Goal: Task Accomplishment & Management: Manage account settings

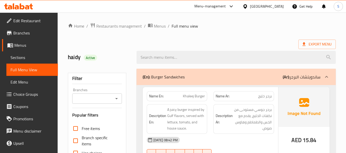
scroll to position [8050, 0]
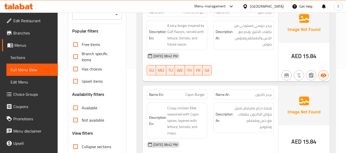
scroll to position [0, 0]
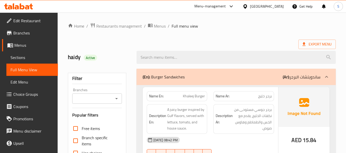
click at [121, 28] on span "Restaurants management" at bounding box center [119, 26] width 46 height 6
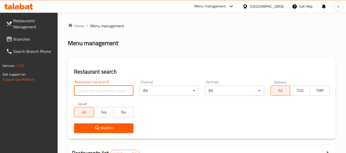
paste input "707395"
type input "707395"
click button "Search" at bounding box center [103, 128] width 59 height 9
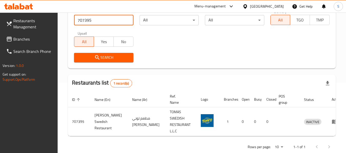
scroll to position [75, 0]
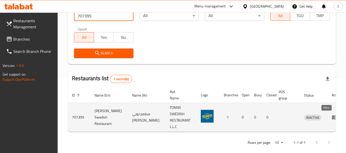
click at [332, 118] on icon "enhanced table" at bounding box center [335, 118] width 6 height 4
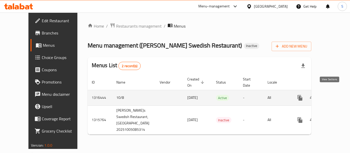
click at [334, 95] on icon "enhanced table" at bounding box center [337, 98] width 6 height 6
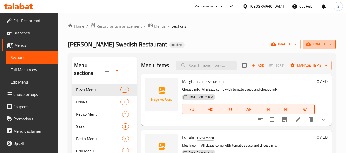
click at [321, 45] on span "export" at bounding box center [319, 44] width 25 height 6
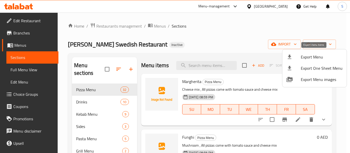
click at [314, 54] on span "Export Menu" at bounding box center [322, 57] width 42 height 6
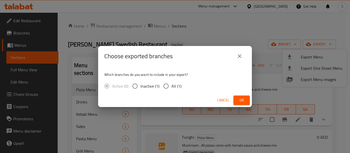
click at [171, 87] on label "All (1)" at bounding box center [171, 86] width 21 height 11
click at [171, 87] on input "All (1)" at bounding box center [166, 86] width 11 height 11
radio input "true"
click at [240, 98] on span "Ok" at bounding box center [241, 100] width 8 height 6
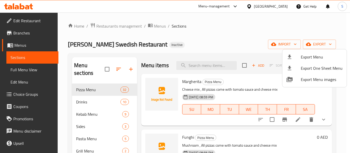
click at [227, 24] on div at bounding box center [175, 76] width 350 height 153
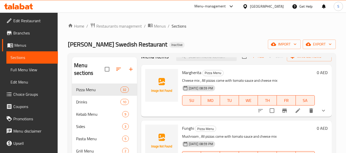
scroll to position [51, 0]
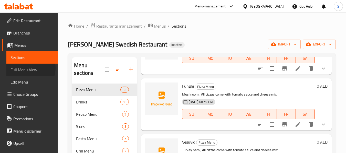
click at [28, 68] on span "Full Menu View" at bounding box center [32, 70] width 43 height 6
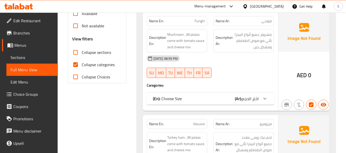
scroll to position [179, 0]
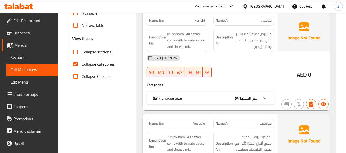
click at [91, 63] on span "Collapse categories" at bounding box center [98, 64] width 33 height 6
click at [82, 63] on input "Collapse categories" at bounding box center [75, 64] width 12 height 12
checkbox input "false"
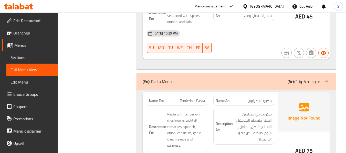
scroll to position [7980, 0]
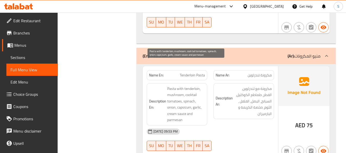
click at [184, 86] on span "Pasta with tenderloin, mushroom, cocktail tomatoes, spinach, onion, capsicum, g…" at bounding box center [186, 105] width 38 height 38
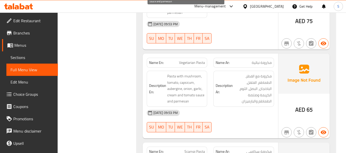
scroll to position [8185, 0]
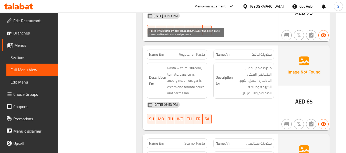
click at [190, 65] on span "Pasta with mushroom, tomato, capsicum, aubergine, onion, garlic, cream and toma…" at bounding box center [186, 81] width 38 height 32
copy span "capsicum"
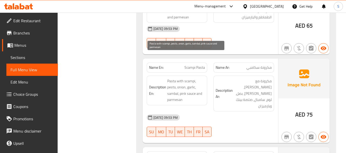
scroll to position [8262, 0]
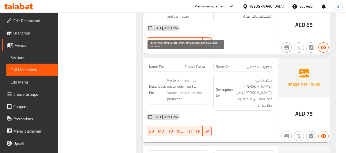
click at [190, 77] on span "Pasta with scampi, pesto, onion, garlic, sambal, pink sauce and parmesan" at bounding box center [186, 89] width 38 height 25
copy span "scampi"
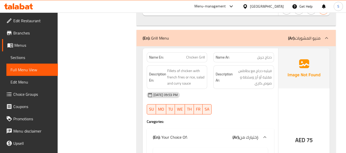
scroll to position [8467, 0]
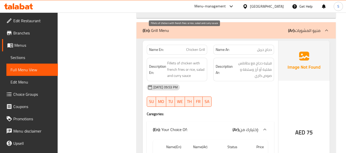
click at [190, 60] on span "Fillets of chicken with french fries or rice, salad and curry sauce" at bounding box center [186, 69] width 38 height 19
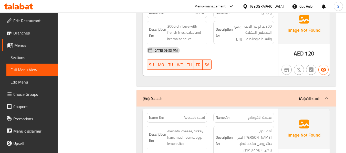
scroll to position [8698, 0]
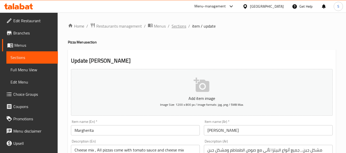
click at [180, 29] on span "Sections" at bounding box center [179, 26] width 15 height 6
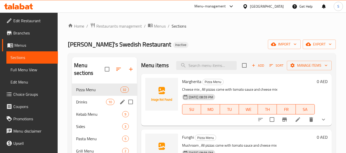
scroll to position [51, 0]
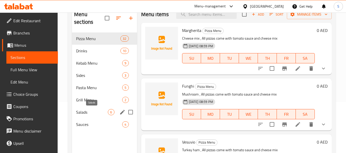
click at [98, 113] on span "Salads" at bounding box center [92, 112] width 32 height 6
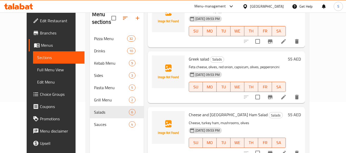
scroll to position [72, 0]
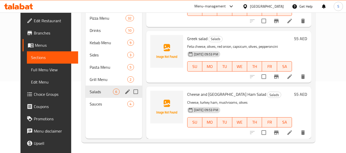
click at [90, 103] on span "Sauces" at bounding box center [109, 104] width 38 height 6
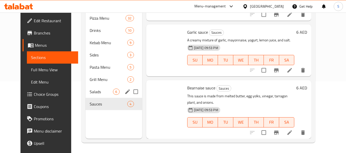
scroll to position [91, 0]
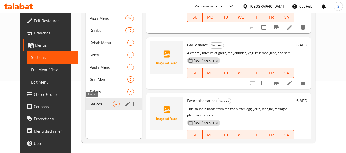
drag, startPoint x: 90, startPoint y: 104, endPoint x: 98, endPoint y: 104, distance: 7.9
click at [90, 104] on span "Sauces" at bounding box center [101, 104] width 23 height 6
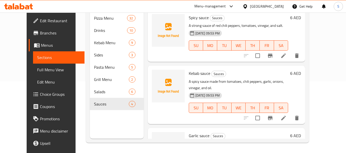
scroll to position [0, 0]
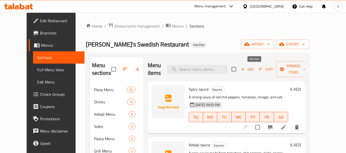
click at [245, 71] on icon "button" at bounding box center [243, 69] width 5 height 5
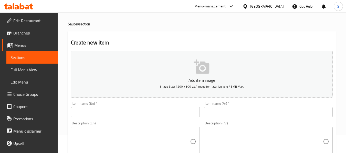
scroll to position [26, 0]
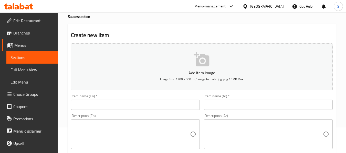
click at [118, 100] on input "text" at bounding box center [135, 105] width 129 height 10
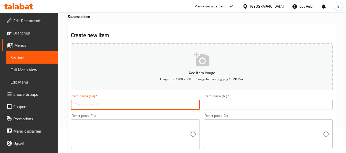
paste input "Medium size jar of Bearnaise sauce"
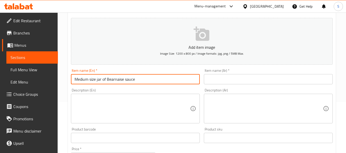
type input "Medium size jar of Bearnaise sauce"
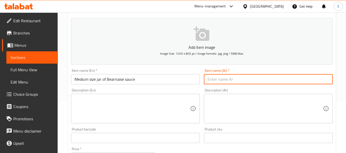
click at [221, 78] on input "text" at bounding box center [268, 79] width 129 height 10
paste input "برطمان متوسط الحجم من صلصة بيرنيز"
type input "برطمان متوسط الحجم من صلصة بيرنيز"
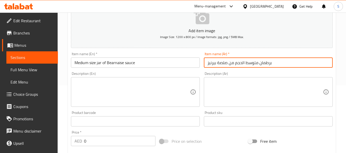
scroll to position [77, 0]
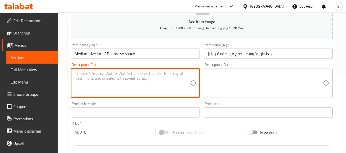
click at [162, 74] on textarea at bounding box center [133, 83] width 116 height 24
paste textarea "A medium size sauce is made from melted butter, egg yolks, vinegar, tarragon pl…"
type textarea "A medium size sauce is made from melted butter, egg yolks, vinegar, tarragon pl…"
click at [244, 85] on textarea at bounding box center [266, 83] width 116 height 24
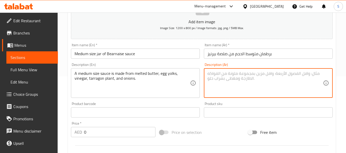
paste textarea "يتم تحضير الصلصة متوسطة الحجم من الزبدة المذابة، وصفار البيض، والخل، ونبات الطر…"
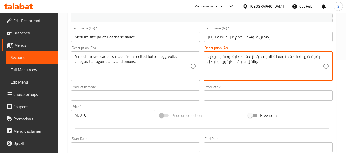
scroll to position [102, 0]
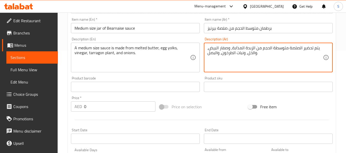
type textarea "يتم تحضير الصلصة متوسطة الحجم من الزبدة المذابة، وصفار البيض، والخل، ونبات الطر…"
click at [85, 108] on input "0" at bounding box center [119, 107] width 71 height 10
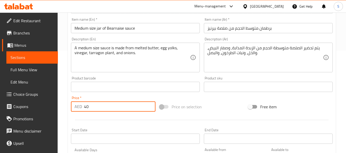
type input "40"
click at [142, 29] on input "Medium size jar of Bearnaise sauce" at bounding box center [135, 28] width 129 height 10
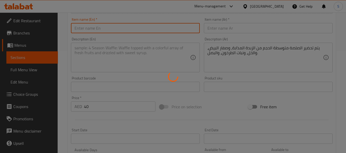
type input "0"
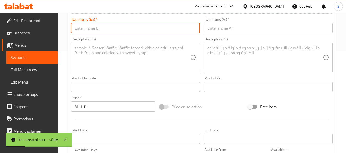
click at [149, 32] on input "text" at bounding box center [135, 28] width 129 height 10
paste input "Big size jar of Bearnaise sauce"
type input "Big size jar of Bearnaise sauce"
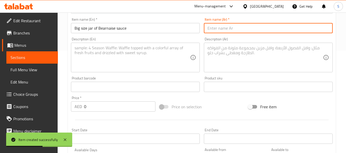
click at [227, 29] on input "text" at bounding box center [268, 28] width 129 height 10
paste input "برطمان كبير الحجم من صلصة بيرنيز"
type input "برطمان كبير الحجم من صلصة بيرنيز"
click at [126, 56] on textarea at bounding box center [133, 58] width 116 height 24
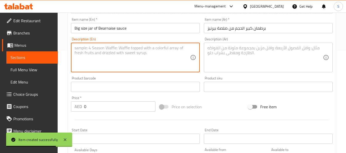
paste textarea "A large size sauce is made from melted butter, egg yolks, vinegar, tarragon pla…"
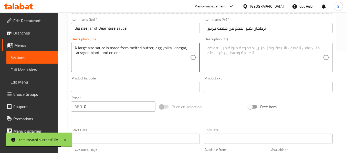
type textarea "A large size sauce is made from melted butter, egg yolks, vinegar, tarragon pla…"
click at [233, 58] on textarea at bounding box center [266, 58] width 116 height 24
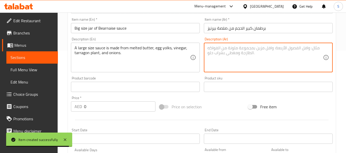
paste textarea "يتم تحضير الصلصة كبيرة الحجم من الزبدة المذابة، وصفار البيض، والخل، ونبات الطرخ…"
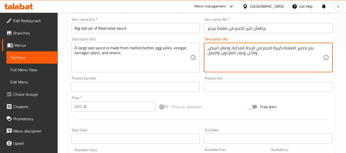
type textarea "يتم تحضير الصلصة كبيرة الحجم من الزبدة المذابة، وصفار البيض، والخل، ونبات الطرخ…"
click at [102, 110] on input "0" at bounding box center [119, 107] width 71 height 10
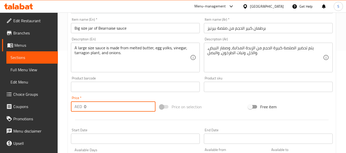
click at [102, 110] on input "0" at bounding box center [119, 107] width 71 height 10
type input "8"
type input "75"
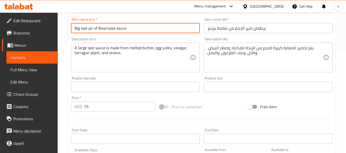
click at [158, 30] on input "Big size jar of Bearnaise sauce" at bounding box center [135, 28] width 129 height 10
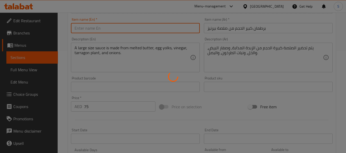
type input "0"
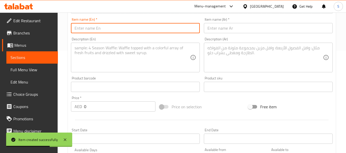
scroll to position [0, 0]
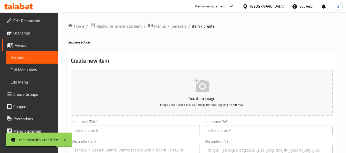
click at [179, 23] on span "Sections" at bounding box center [179, 26] width 15 height 6
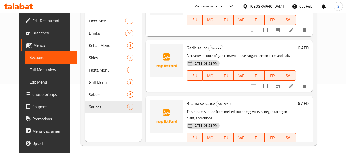
scroll to position [72, 0]
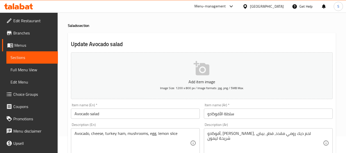
scroll to position [26, 0]
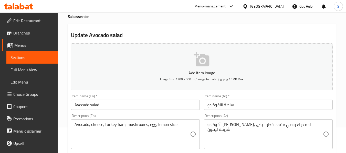
click at [74, 124] on div "Avocado, cheese, turkey ham, mushrooms, egg, lemon slice Description (En)" at bounding box center [135, 135] width 129 height 30
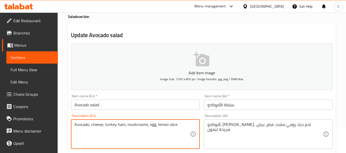
paste textarea "All salads include lettuce, tomato, cucumber, ruccola, dressing and freshly bak…"
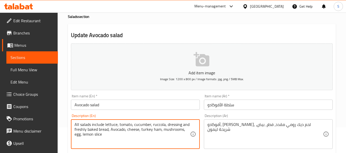
type textarea "All salads include lettuce, tomato, cucumber, ruccola, dressing and freshly bak…"
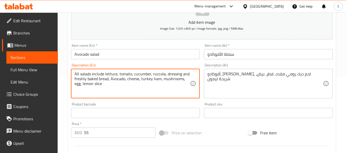
scroll to position [77, 0]
click at [205, 75] on div "أفوكادو، جبن، لحم ديك رومي مقدد، فطر، بيض، شريحة ليمون Description (Ar)" at bounding box center [268, 83] width 129 height 30
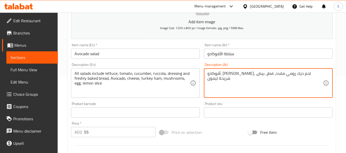
paste textarea "تحتوي جميع السلطات على الخس والطماطم والخيار والجرجير والصلصة والخبز الطازج."
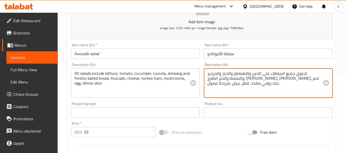
type textarea "تحتوي جميع السلطات على الخس والطماطم والخيار والجرجير والصلصة والخبز الطازج. أف…"
click at [258, 55] on input "سلطة الأفوكادو" at bounding box center [268, 54] width 129 height 10
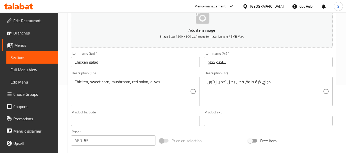
scroll to position [77, 0]
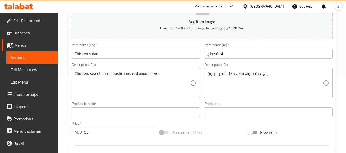
click at [74, 76] on div "Chicken, sweet corn, mushroom, red onion, olives Description (En)" at bounding box center [135, 83] width 129 height 30
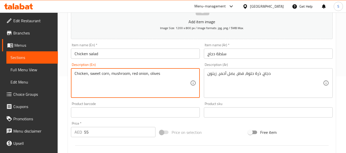
paste textarea "All salads include lettuce, tomato, cucumber, ruccola, dressing and freshly bak…"
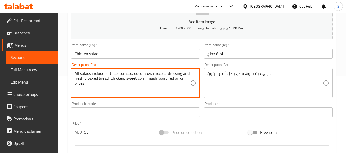
type textarea "All salads include lettuce, tomato, cucumber, ruccola, dressing and freshly bak…"
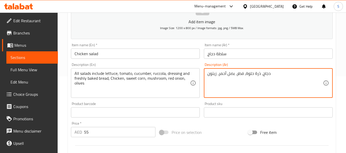
paste textarea "تحتوي جميع السلطات على الخس والطماطم والخيار والجرجير والصلصة والخبز الطازج."
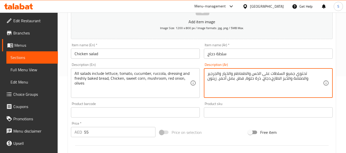
click at [208, 72] on textarea "تحتوي جميع السلطات على الخس والطماطم والخيار والجرجير والصلصة والخبز الطازج.دجا…" at bounding box center [266, 83] width 116 height 24
click at [269, 79] on textarea "تحتوي جميع السلطات على الخس والطماطم والخيار والجرجير والصلصة والخبز الطازج.دجا…" at bounding box center [266, 83] width 116 height 24
type textarea "تحتوي جميع السلطات على الخس والطماطم والخيار والجرجير والصلصة والخبز الطازج. دج…"
click at [263, 51] on input "سلطة دجاج" at bounding box center [268, 54] width 129 height 10
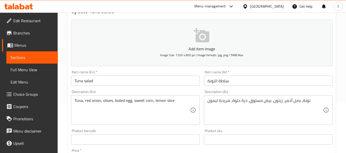
scroll to position [51, 0]
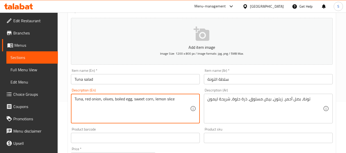
paste textarea "All salads include lettuce, tomato, cucumber, ruccola, dressing and freshly bak…"
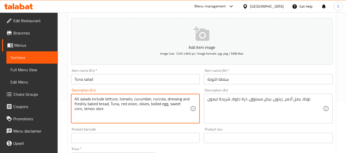
type textarea "All salads include lettuce, tomato, cucumber, ruccola, dressing and freshly bak…"
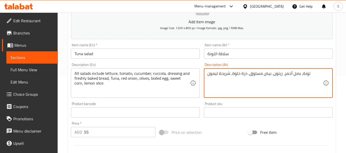
click at [208, 75] on textarea "تونة، بصل أحمر، زيتون، بيض مسلوق، ذرة حلوة، شريحة ليمون" at bounding box center [266, 83] width 116 height 24
paste textarea "تحتوي جميع السلطات على الخس والطماطم والخيار والجرجير والصلصة والخبز الطازج."
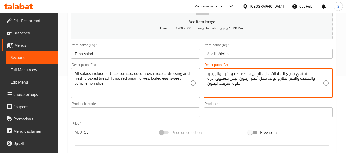
type textarea "تحتوي جميع السلطات على الخس والطماطم والخيار والجرجير والصلصة والخبز الطازج. تو…"
click at [241, 53] on input "سلطة التونة" at bounding box center [268, 54] width 129 height 10
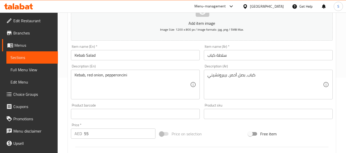
scroll to position [77, 0]
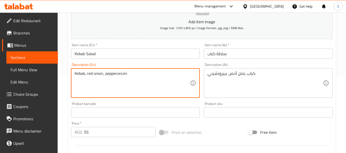
paste textarea "All salads include lettuce, tomato, cucumber, ruccola, dressing and freshly bak…"
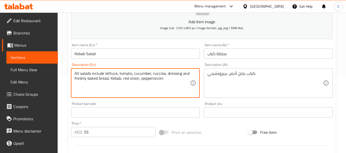
type textarea "All salads include lettuce, tomato, cucumber, ruccola, dressing and freshly bak…"
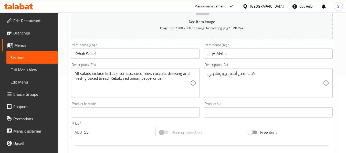
click at [205, 76] on div "كباب، بصل أحمر، بيبرونشيني Description (Ar)" at bounding box center [268, 83] width 129 height 30
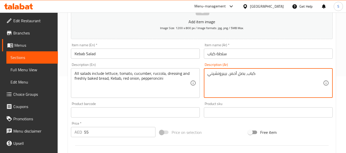
paste textarea "تحتوي جميع السلطات على الخس والطماطم والخيار والجرجير والصلصة والخبز الطازج."
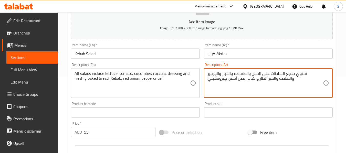
type textarea "تحتوي جميع السلطات على الخس والطماطم والخيار والجرجير والصلصة والخبز الطازج. كب…"
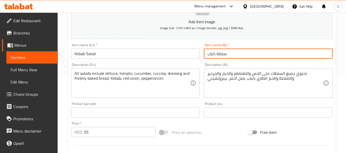
click at [242, 55] on input "سلطة كباب" at bounding box center [268, 54] width 129 height 10
type input "سلطة كباب"
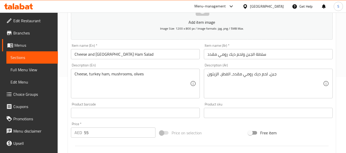
scroll to position [77, 0]
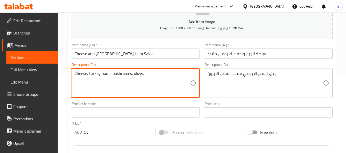
paste textarea "All salads include lettuce, tomato, cucumber, ruccola, dressing and freshly bak…"
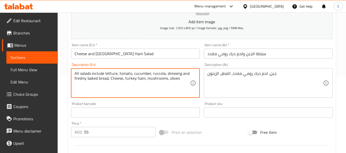
type textarea "All salads include lettuce, tomato, cucumber, ruccola, dressing and freshly bak…"
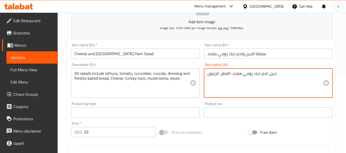
paste textarea "تحتوي جميع السلطات على الخس والطماطم والخيار والجرجير والصلصة والخبز الطازج."
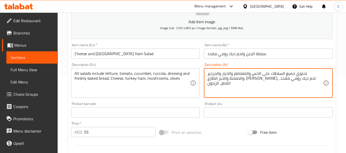
type textarea "تحتوي جميع السلطات على الخس والطماطم والخيار والجرجير والصلصة والخبز الطازج. [P…"
click at [281, 55] on input "سلطة الجبن ولحم ديك رومي مقدد" at bounding box center [268, 54] width 129 height 10
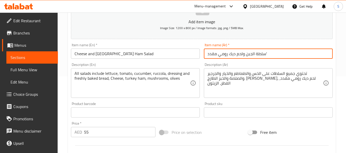
type input "سلطة الجبن ولحم ديك رومي مقدد"
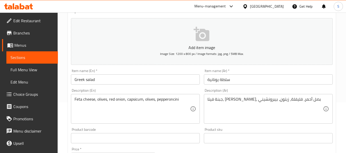
scroll to position [51, 0]
click at [74, 101] on div "Feta cheese, olives, red onion, capsicum, olives, pepperoncini Description (En)" at bounding box center [135, 109] width 129 height 30
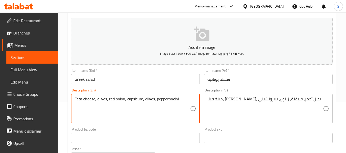
paste textarea "All salads include lettuce, tomato, cucumber, ruccola, dressing and freshly bak…"
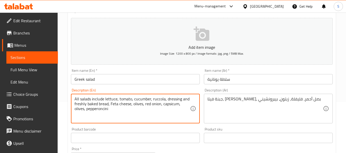
type textarea "All salads include lettuce, tomato, cucumber, ruccola, dressing and freshly bak…"
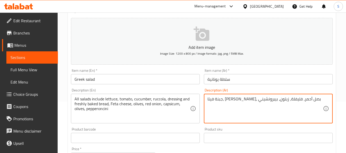
paste textarea "تحتوي جميع السلطات على الخس والطماطم والخيار والجرجير والصلصة والخبز الطازج."
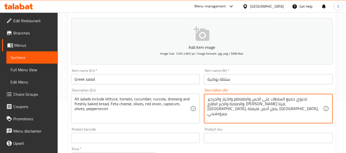
type textarea "تحتوي جميع السلطات على الخس والطماطم والخيار والجرجير والصلصة والخبز الطازج. [P…"
click at [259, 78] on input "سلطة يونانية" at bounding box center [268, 79] width 129 height 10
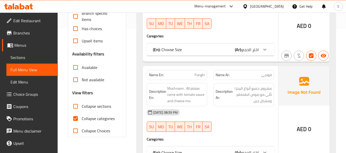
scroll to position [128, 0]
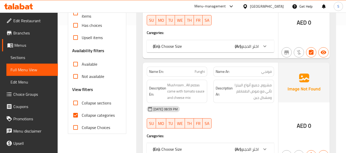
click at [92, 117] on span "Collapse categories" at bounding box center [98, 115] width 33 height 6
click at [82, 117] on input "Collapse categories" at bounding box center [75, 115] width 12 height 12
checkbox input "false"
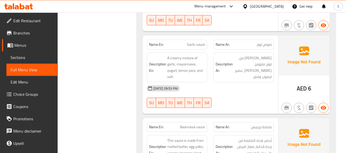
scroll to position [9562, 0]
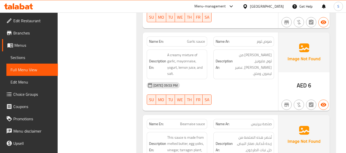
click at [199, 122] on span "Bearnaise sauce" at bounding box center [192, 124] width 25 height 5
copy span "Bearnaise sauce"
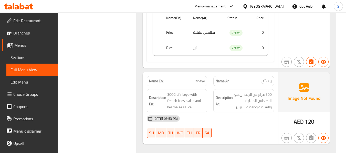
scroll to position [9548, 0]
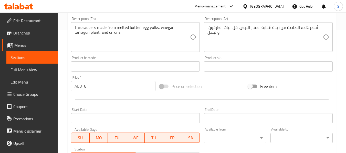
scroll to position [154, 0]
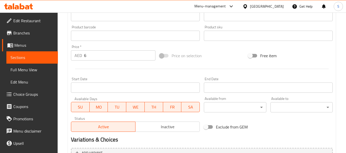
click at [113, 57] on input "6" at bounding box center [119, 55] width 71 height 10
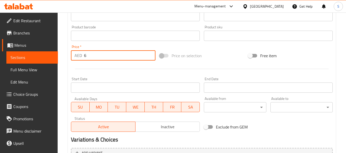
click at [113, 57] on input "6" at bounding box center [119, 55] width 71 height 10
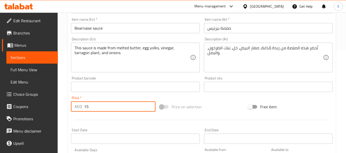
type input "15"
click at [136, 26] on input "Bearnaise sauce" at bounding box center [135, 28] width 129 height 10
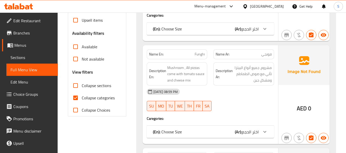
scroll to position [154, 0]
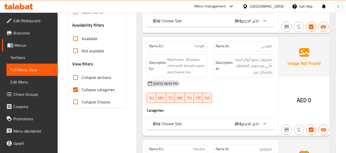
click at [95, 90] on span "Collapse categories" at bounding box center [98, 90] width 33 height 6
click at [82, 90] on input "Collapse categories" at bounding box center [75, 90] width 12 height 12
checkbox input "false"
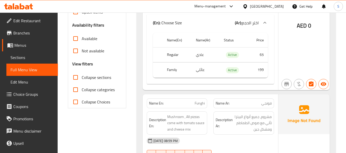
click at [89, 78] on span "Collapse sections" at bounding box center [96, 78] width 29 height 6
click at [82, 78] on input "Collapse sections" at bounding box center [75, 77] width 12 height 12
checkbox input "true"
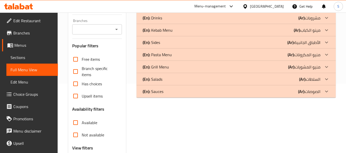
scroll to position [68, 0]
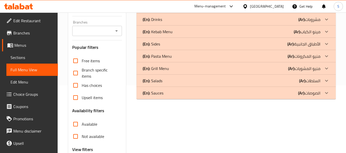
click at [164, 95] on div "(En): Sauces (Ar): الصوصات" at bounding box center [232, 93] width 178 height 6
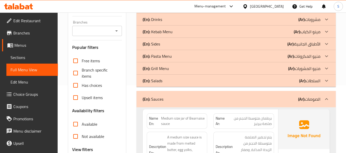
click at [170, 83] on div "(En): Salads (Ar): السلطات" at bounding box center [232, 81] width 178 height 6
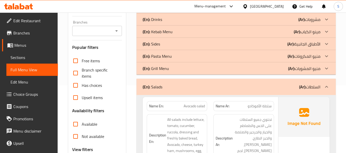
click at [173, 69] on div "(En): Grill Menu (Ar): منيو المشويات" at bounding box center [232, 69] width 178 height 6
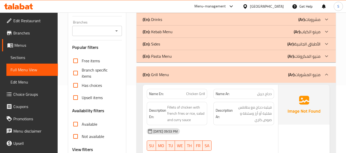
click at [177, 58] on div "(En): Pasta Menu (Ar): منيو المكرونات" at bounding box center [232, 56] width 178 height 6
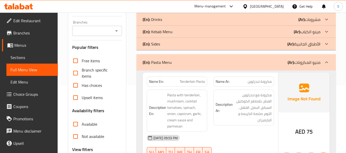
scroll to position [42, 0]
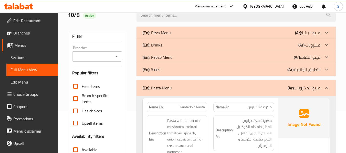
click at [174, 72] on div "(En): Sides (Ar): الأطباق الجانبية" at bounding box center [232, 70] width 178 height 6
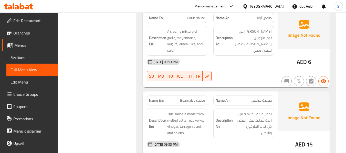
scroll to position [2109, 0]
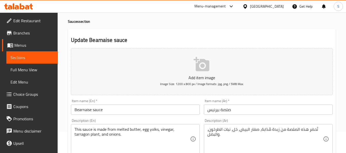
scroll to position [26, 0]
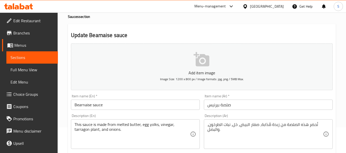
click at [213, 107] on input "صلصة بيرنيس" at bounding box center [268, 105] width 129 height 10
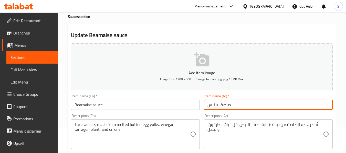
click at [213, 107] on input "صلصة بيرنيس" at bounding box center [268, 105] width 129 height 10
paste input "text"
type input "صلصة بيرنيز"
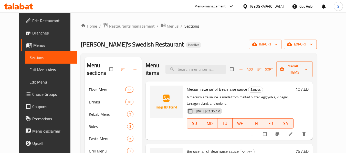
click at [313, 46] on span "export" at bounding box center [300, 44] width 25 height 6
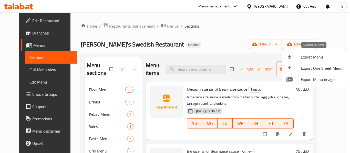
click at [319, 56] on span "Export Menu" at bounding box center [322, 57] width 42 height 6
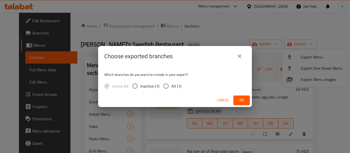
click at [174, 87] on span "All (1)" at bounding box center [176, 86] width 10 height 6
click at [171, 87] on input "All (1)" at bounding box center [166, 86] width 11 height 11
radio input "true"
drag, startPoint x: 240, startPoint y: 98, endPoint x: 237, endPoint y: 91, distance: 7.5
click at [240, 98] on span "Ok" at bounding box center [241, 100] width 8 height 6
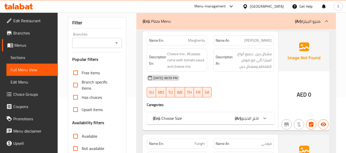
scroll to position [102, 0]
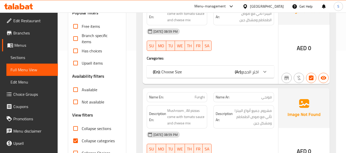
click at [91, 141] on span "Collapse categories" at bounding box center [98, 141] width 33 height 6
click at [82, 141] on input "Collapse categories" at bounding box center [75, 141] width 12 height 12
checkbox input "false"
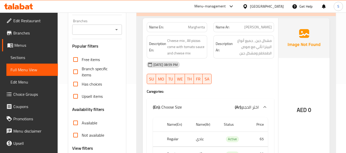
scroll to position [0, 0]
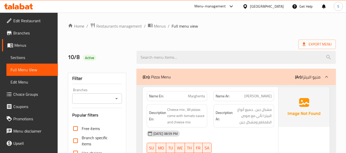
click at [208, 79] on div "(En): Pizza Menu (Ar): منيو البيتزا" at bounding box center [232, 77] width 178 height 6
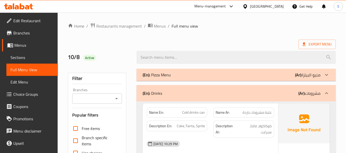
click at [177, 96] on div "(En): Drinks (Ar): مشروبات" at bounding box center [232, 93] width 178 height 6
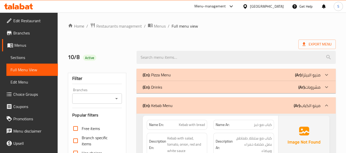
scroll to position [51, 0]
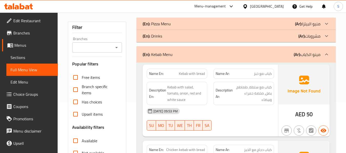
click at [198, 60] on div "(En): Kebab Menu (Ar): مينو الكباب" at bounding box center [236, 54] width 199 height 16
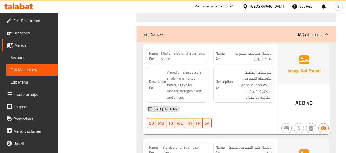
scroll to position [1699, 0]
